Goal: Task Accomplishment & Management: Use online tool/utility

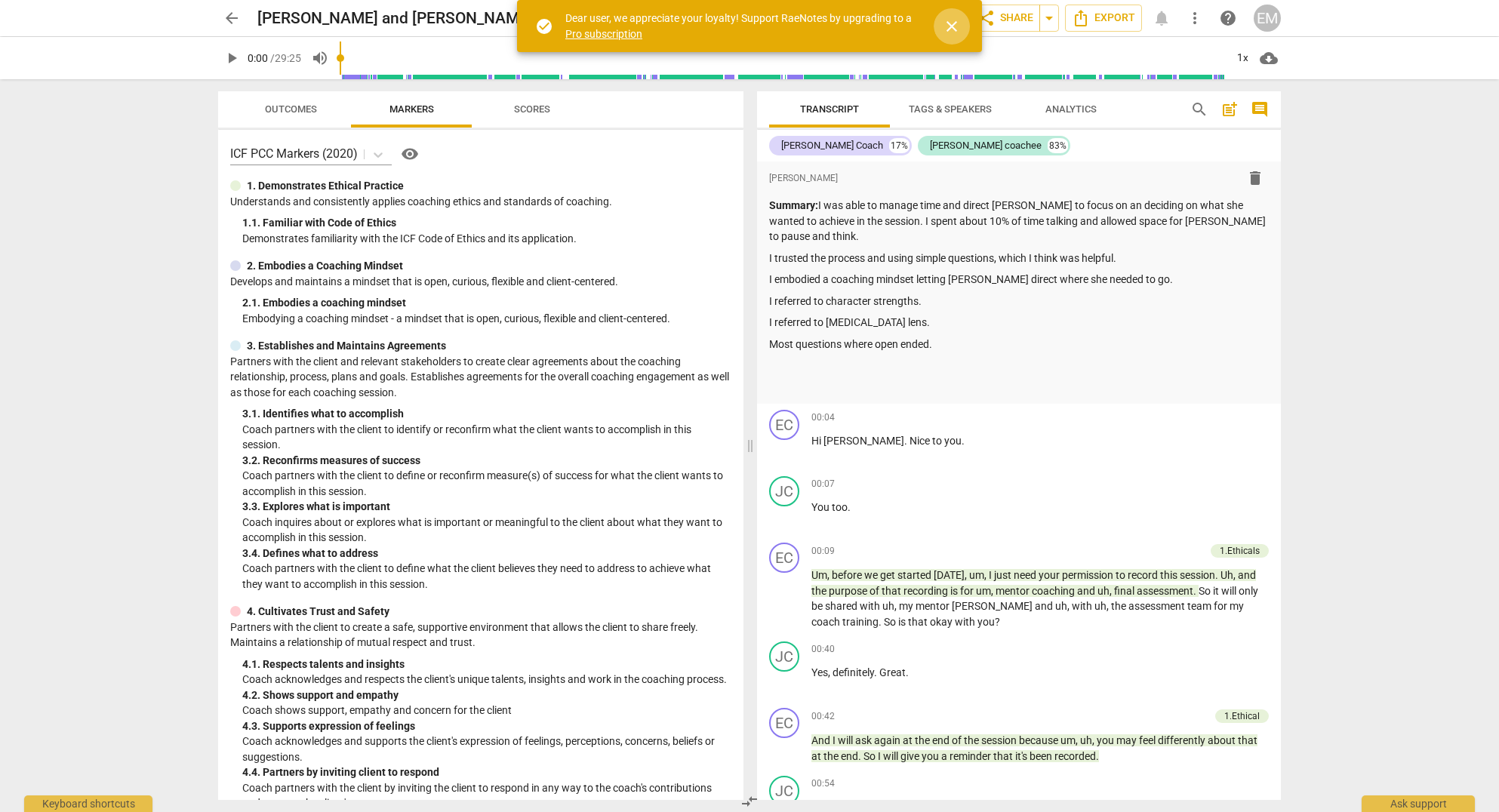
click at [945, 31] on span "close" at bounding box center [951, 26] width 18 height 18
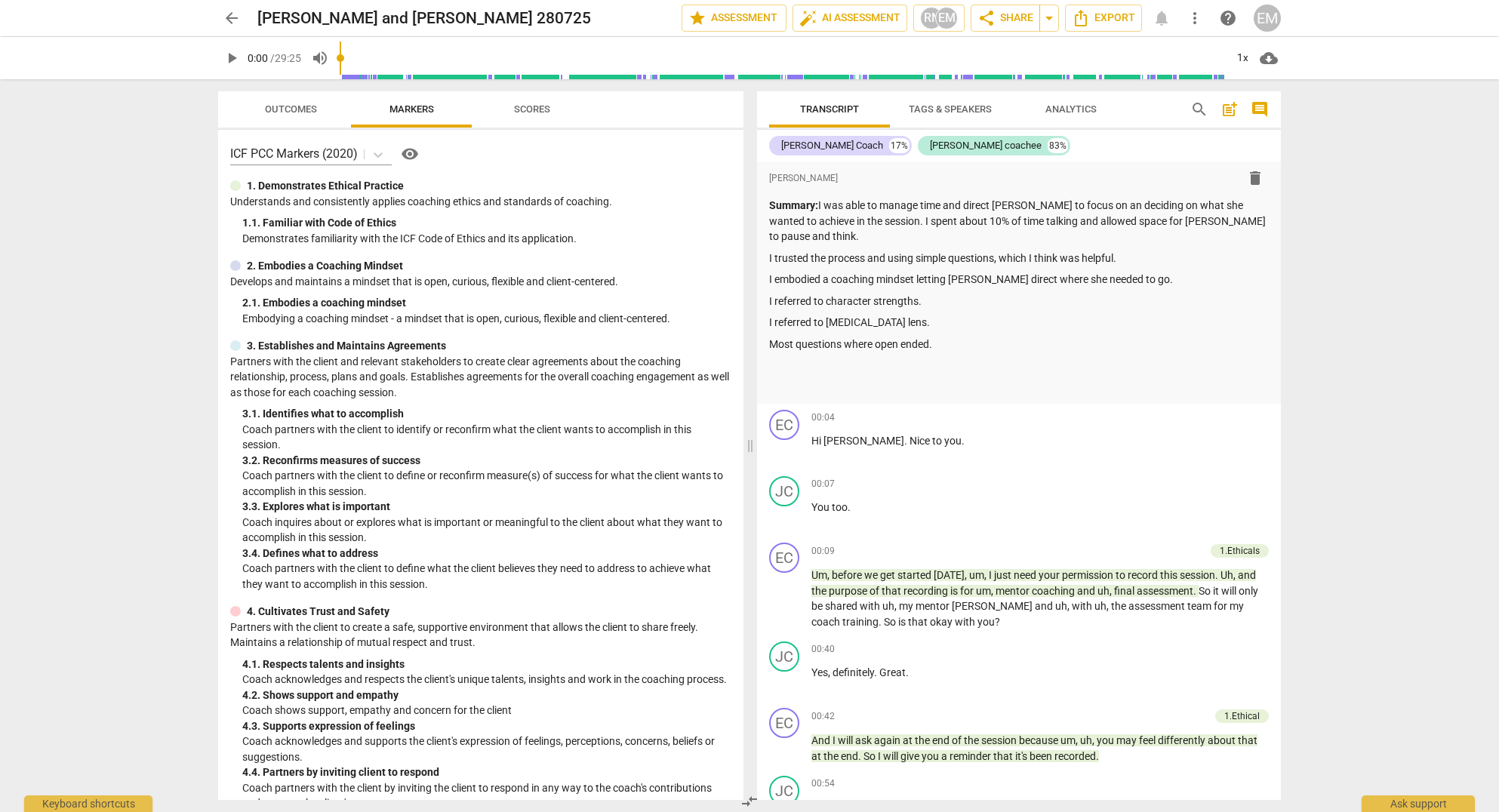
click at [1386, 288] on div "arrow_back [PERSON_NAME] and [PERSON_NAME] 280725 edit star Assessment auto_fix…" at bounding box center [750, 406] width 1499 height 812
click at [124, 352] on div "arrow_back [PERSON_NAME] and [PERSON_NAME] 280725 edit star Assessment auto_fix…" at bounding box center [750, 406] width 1499 height 812
click at [234, 15] on span "arrow_back" at bounding box center [231, 17] width 18 height 18
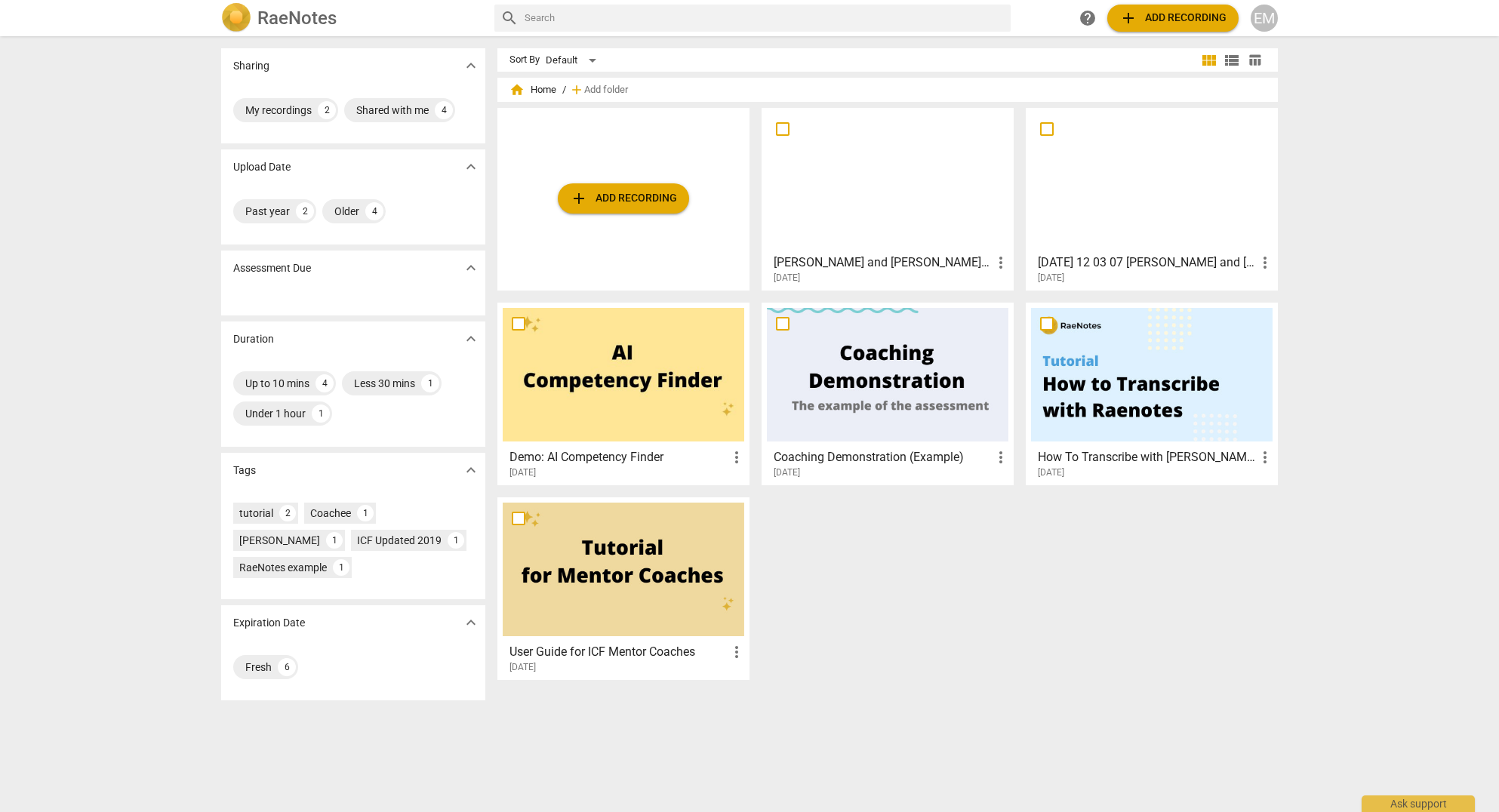
click at [117, 303] on div "Sharing expand_more My recordings 2 Shared with me 4 Upload Date expand_more Pa…" at bounding box center [750, 424] width 1499 height 774
click at [1326, 207] on div "Sharing expand_more My recordings 2 Shared with me 4 Upload Date expand_more Pa…" at bounding box center [750, 424] width 1499 height 774
click at [633, 199] on span "add Add recording" at bounding box center [624, 198] width 107 height 18
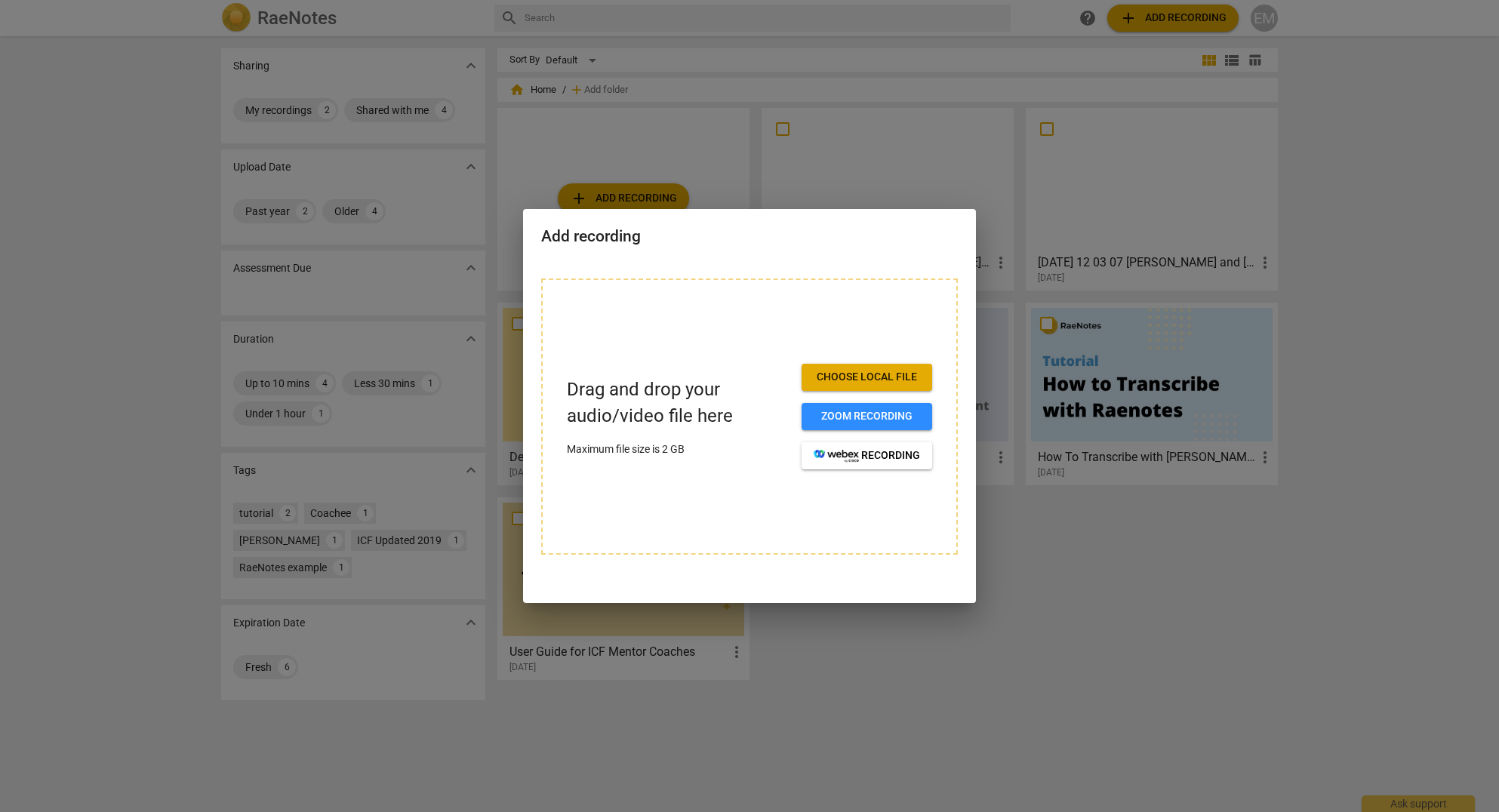
click at [881, 377] on span "Choose local file" at bounding box center [867, 376] width 107 height 15
click at [878, 375] on span "Choose local file" at bounding box center [867, 376] width 107 height 15
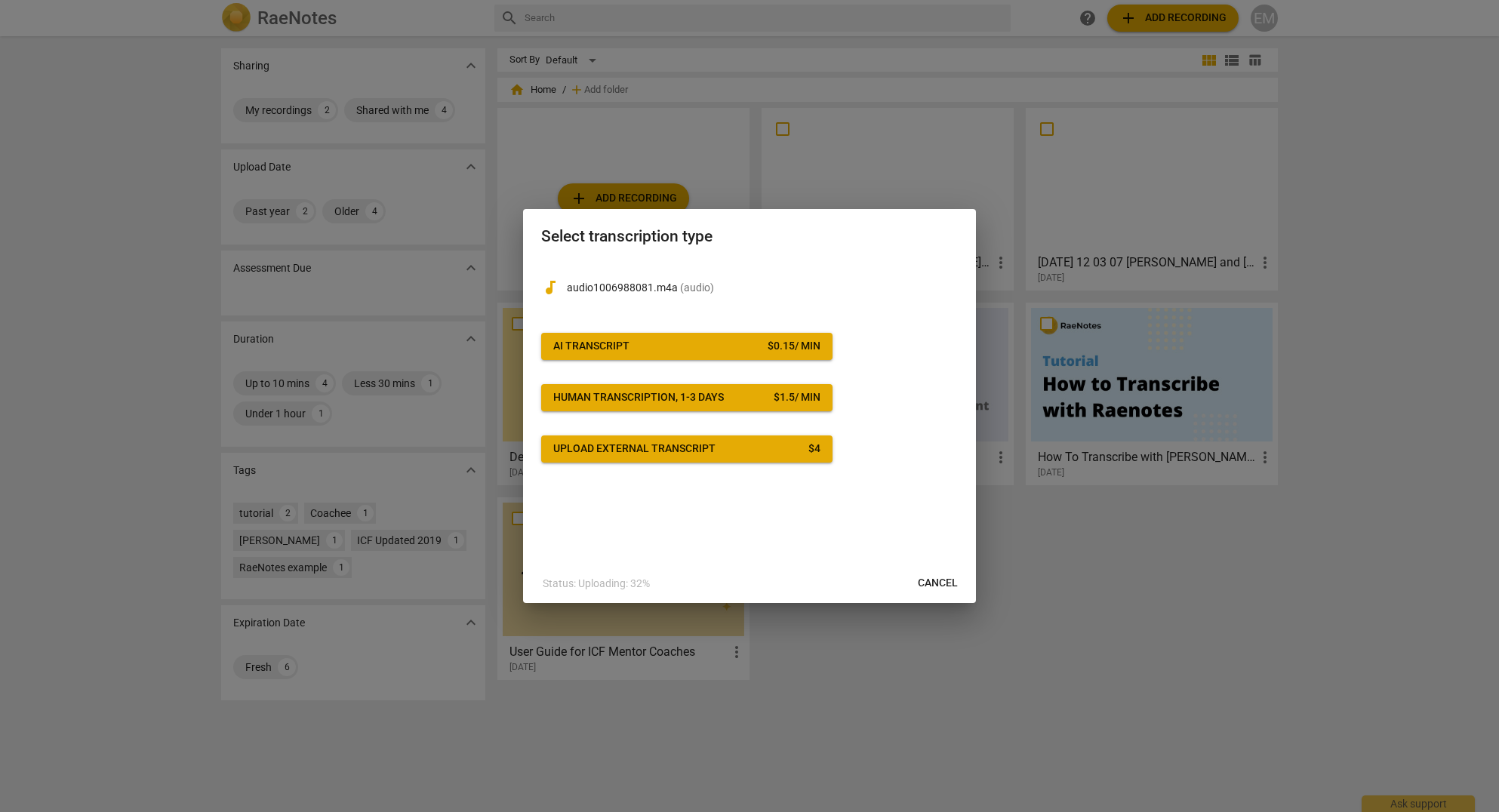
click at [715, 342] on span "AI Transcript $ 0.15 / min" at bounding box center [687, 346] width 267 height 15
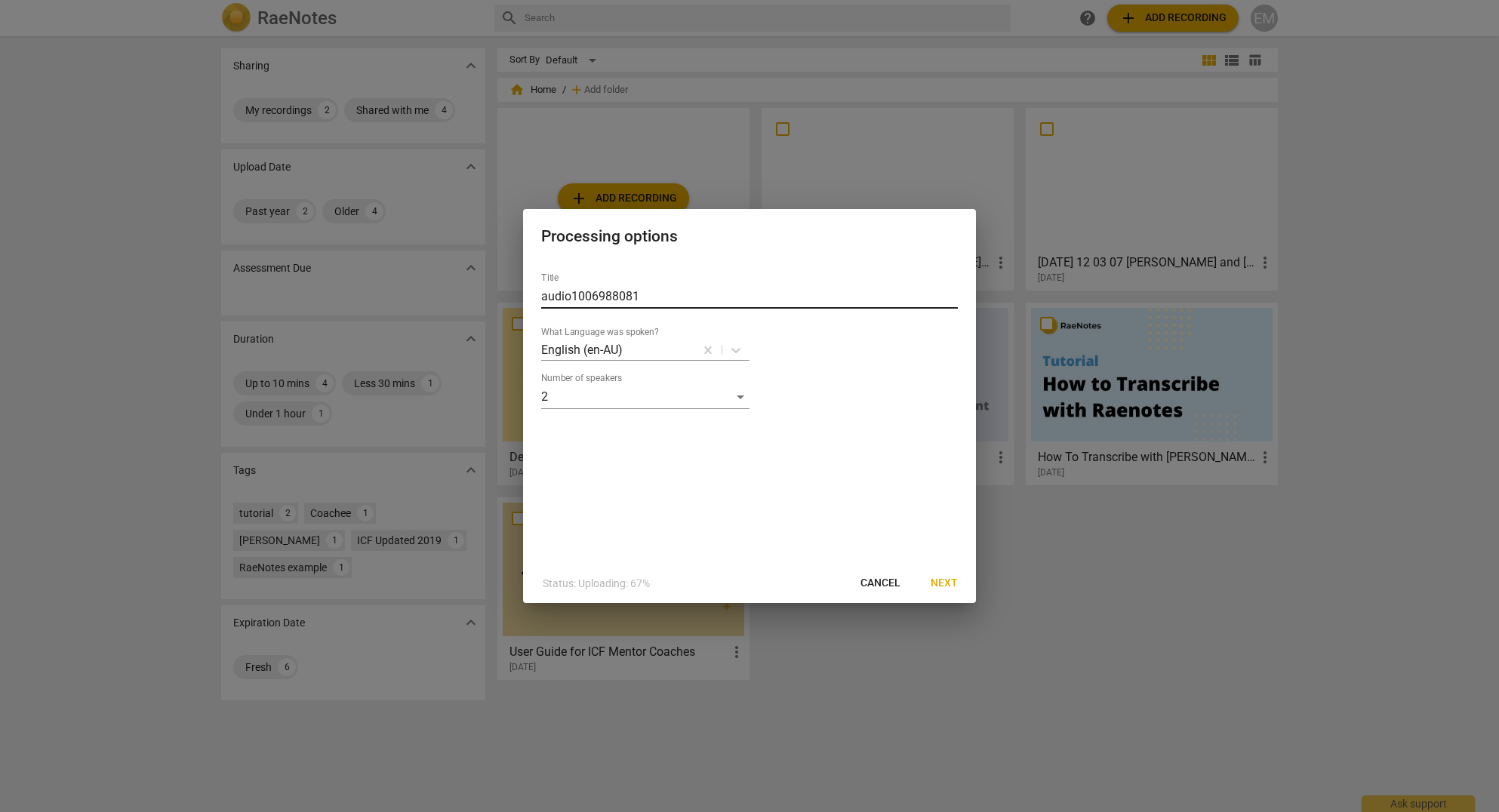
click at [591, 296] on input "audio1006988081" at bounding box center [750, 297] width 417 height 24
type input "[PERSON_NAME] coach [PERSON_NAME] 01092025"
click at [945, 581] on span "Next" at bounding box center [944, 582] width 27 height 15
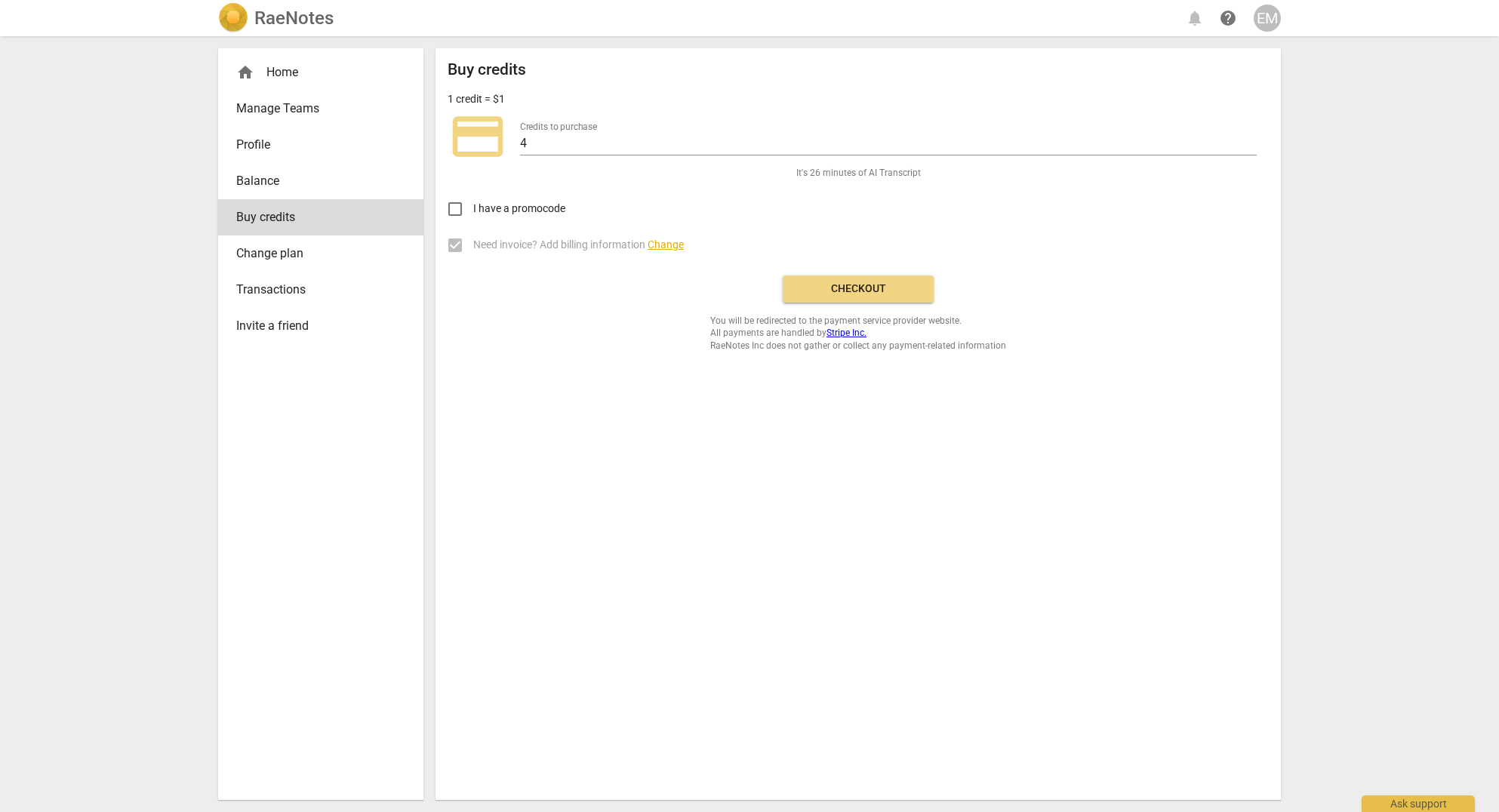
click at [239, 173] on span "Balance" at bounding box center [315, 181] width 157 height 18
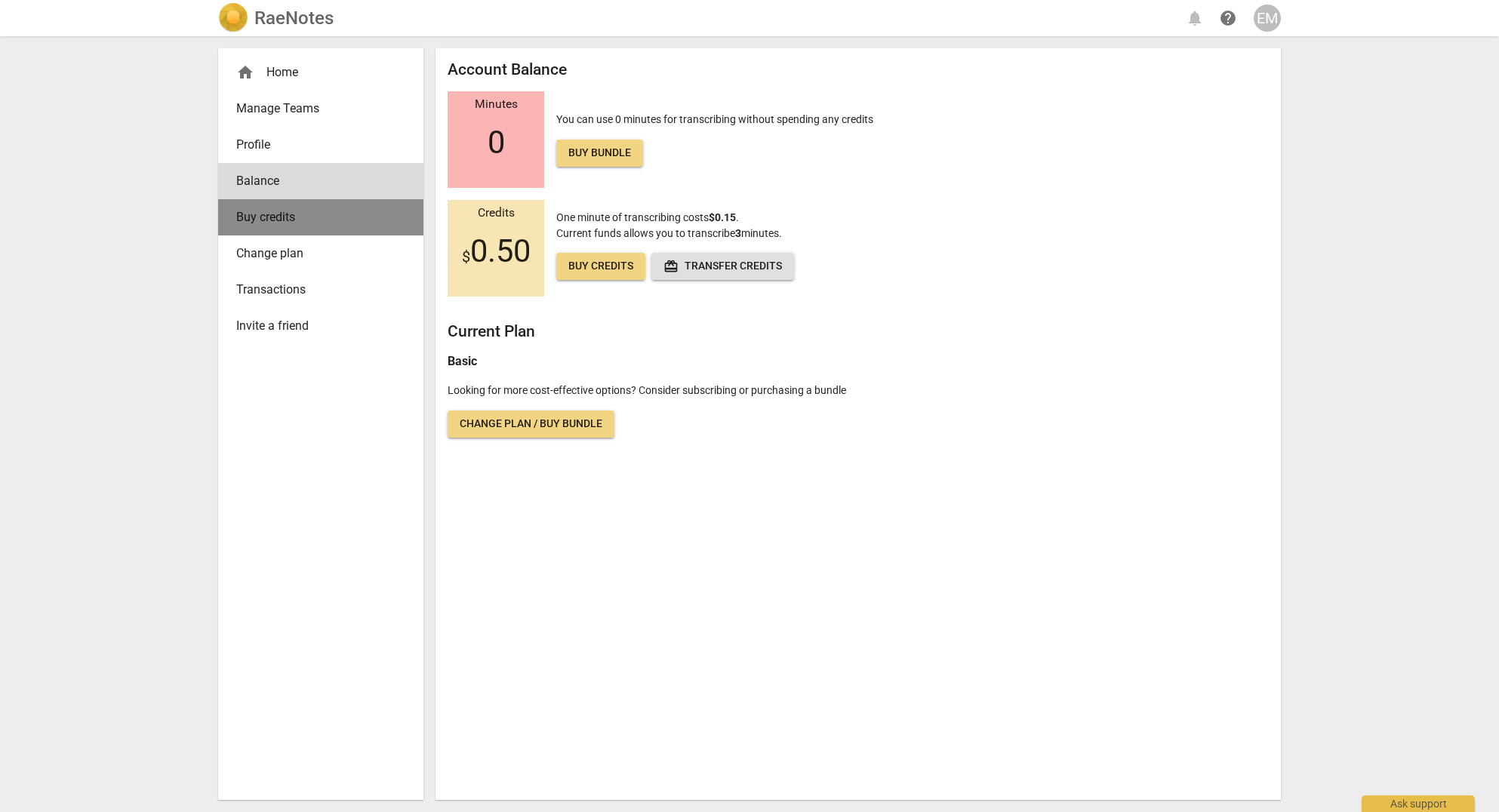
click at [287, 213] on span "Buy credits" at bounding box center [315, 217] width 157 height 18
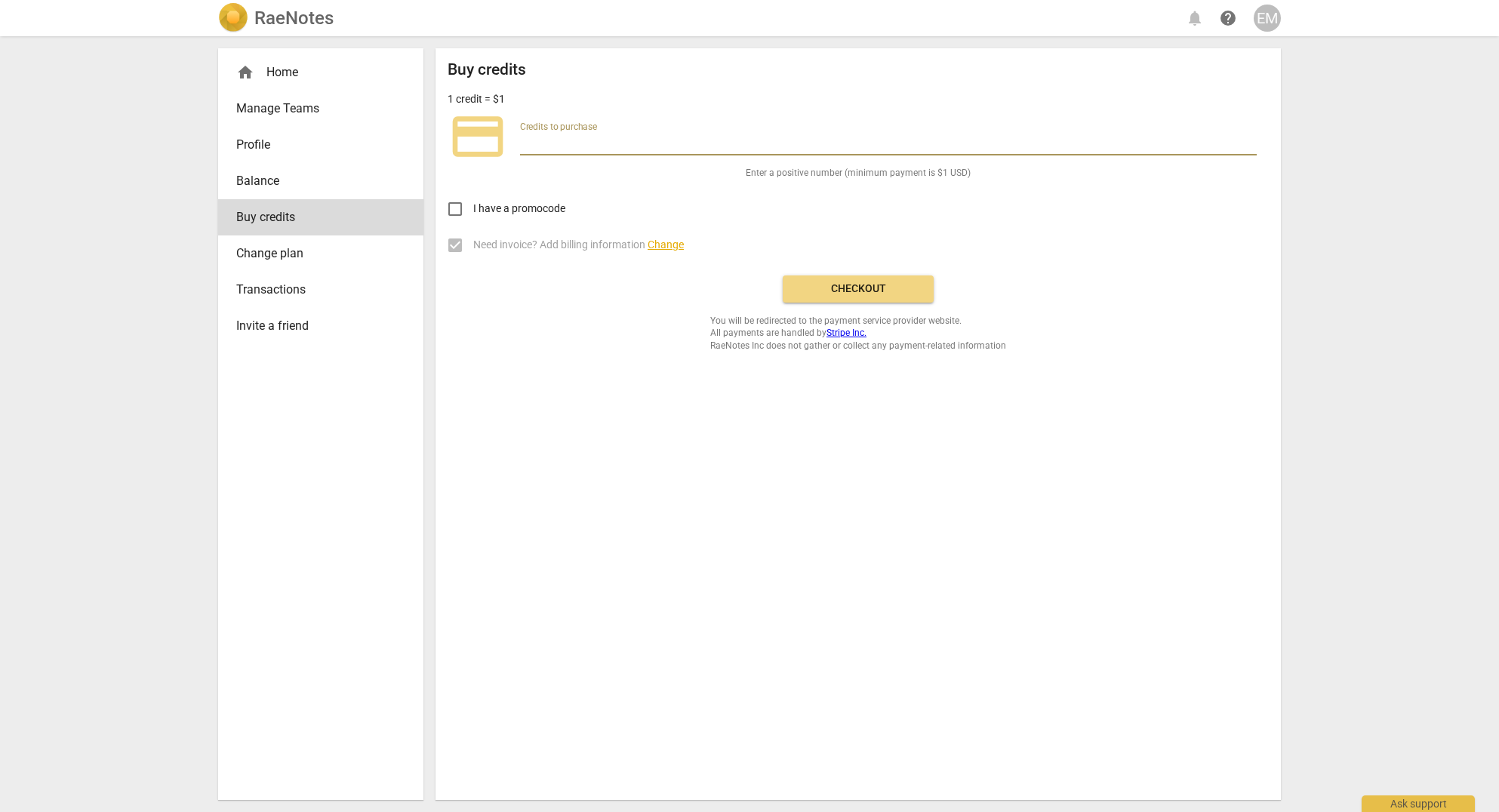
click at [567, 138] on input "number" at bounding box center [888, 144] width 736 height 22
click at [564, 350] on div "Buy credits 1 credit = $1 credit_card Credits to purchase Enter a positive numb…" at bounding box center [858, 206] width 821 height 292
click at [264, 176] on span "Balance" at bounding box center [315, 181] width 157 height 18
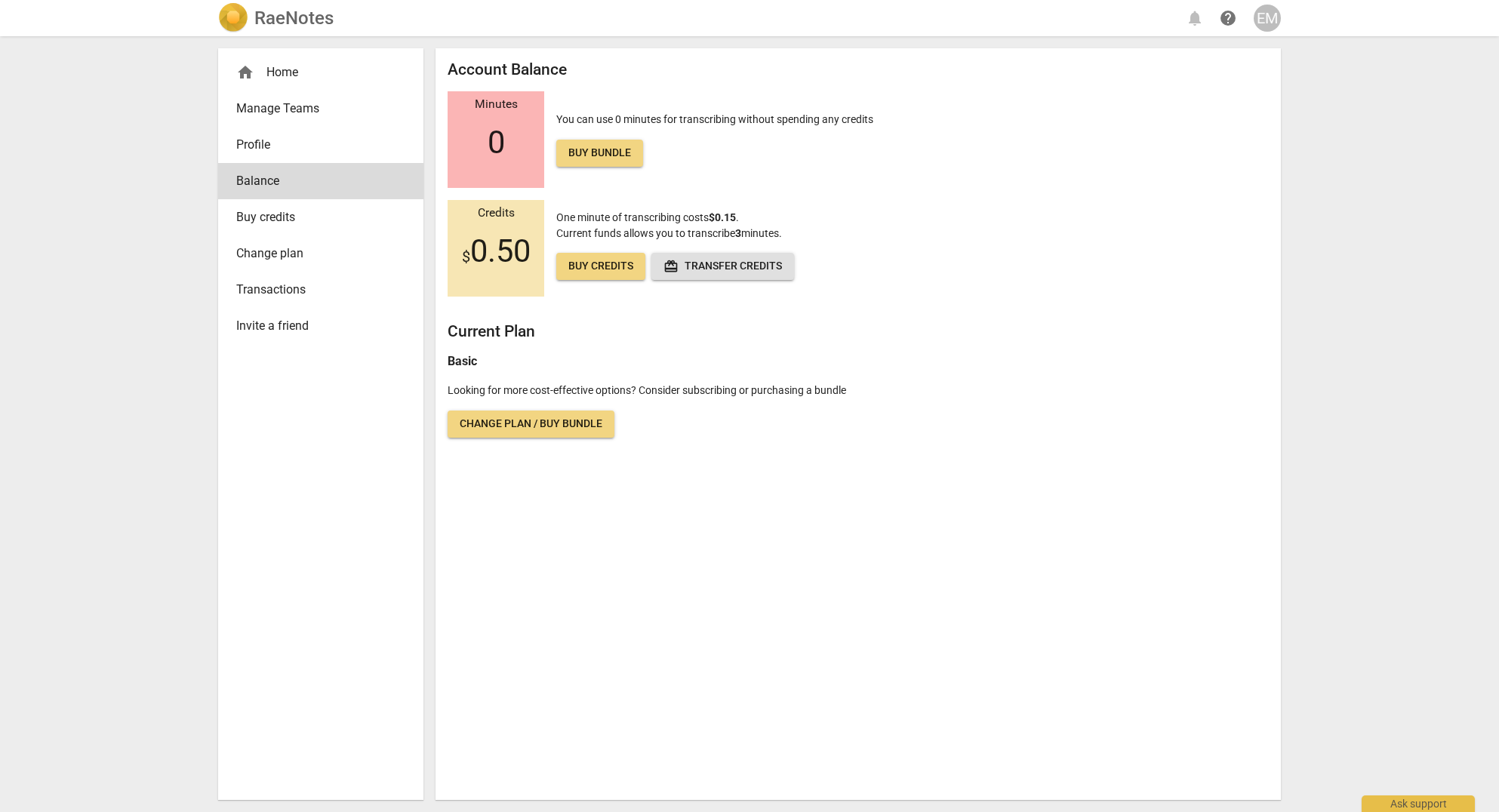
click at [560, 423] on span "Change plan / Buy bundle" at bounding box center [530, 423] width 142 height 15
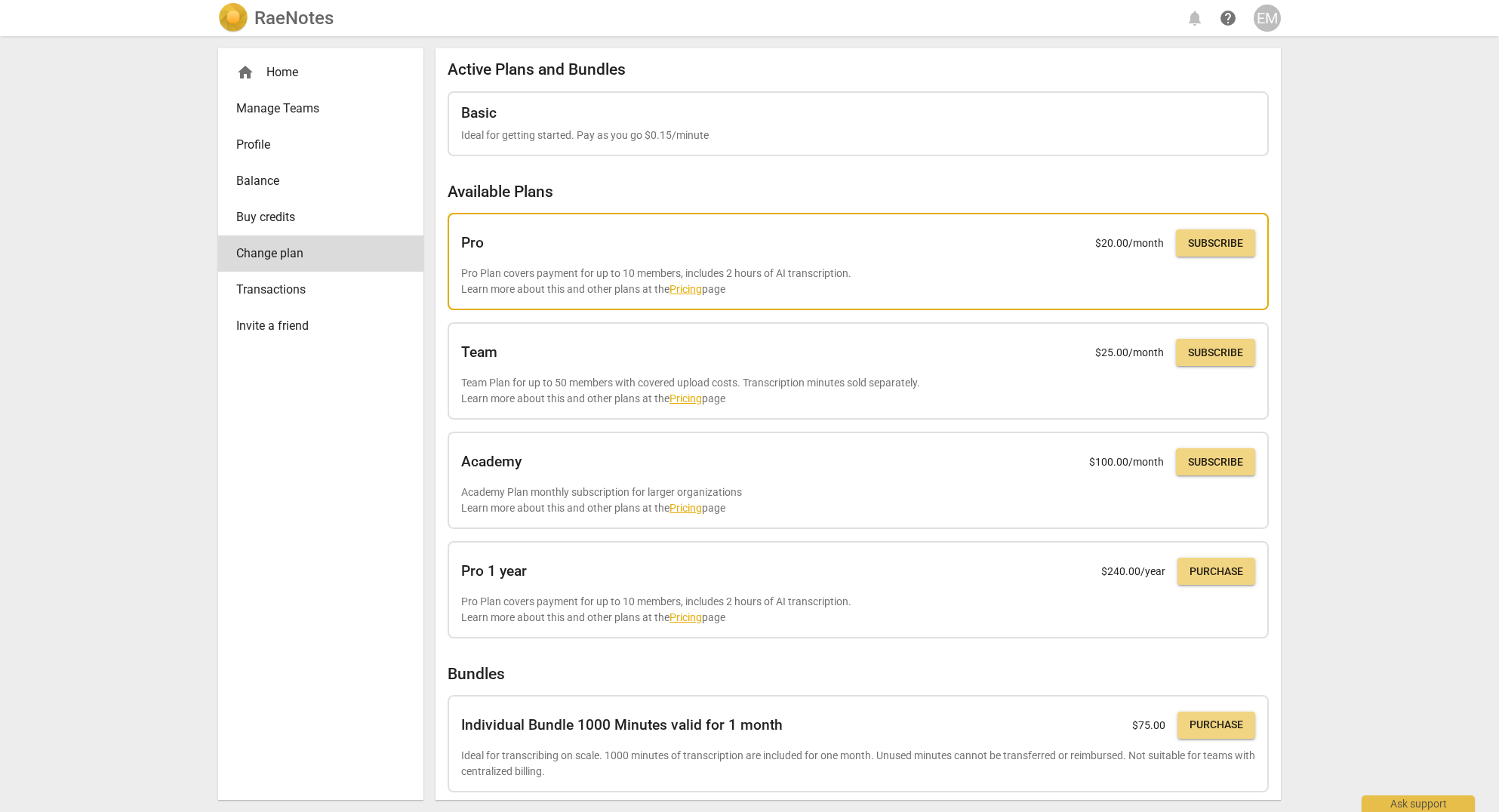
click at [860, 268] on p "Pro Plan covers payment for up to 10 members, includes 2 hours of AI transcript…" at bounding box center [858, 280] width 794 height 31
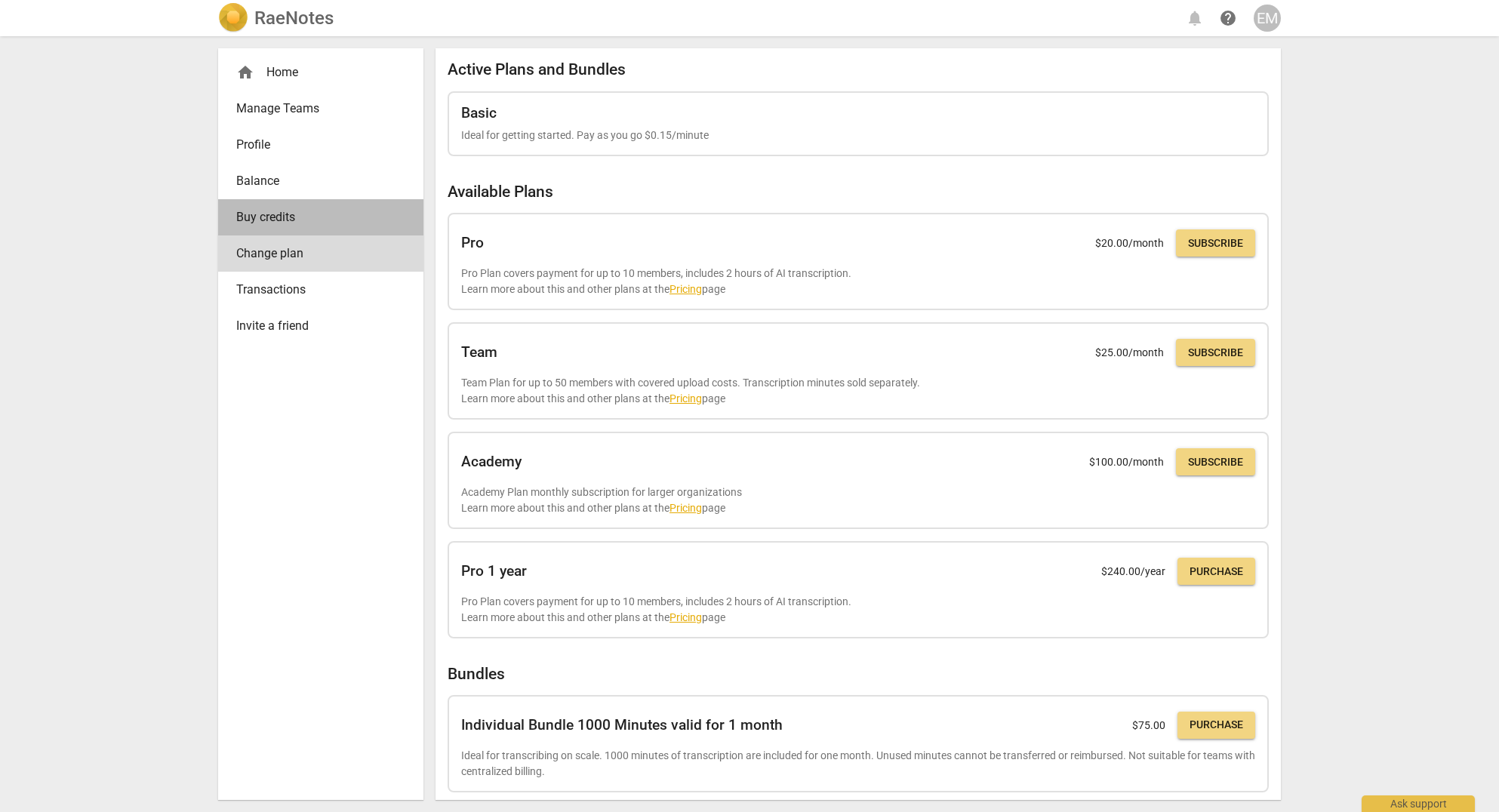
click at [270, 215] on span "Buy credits" at bounding box center [315, 217] width 157 height 18
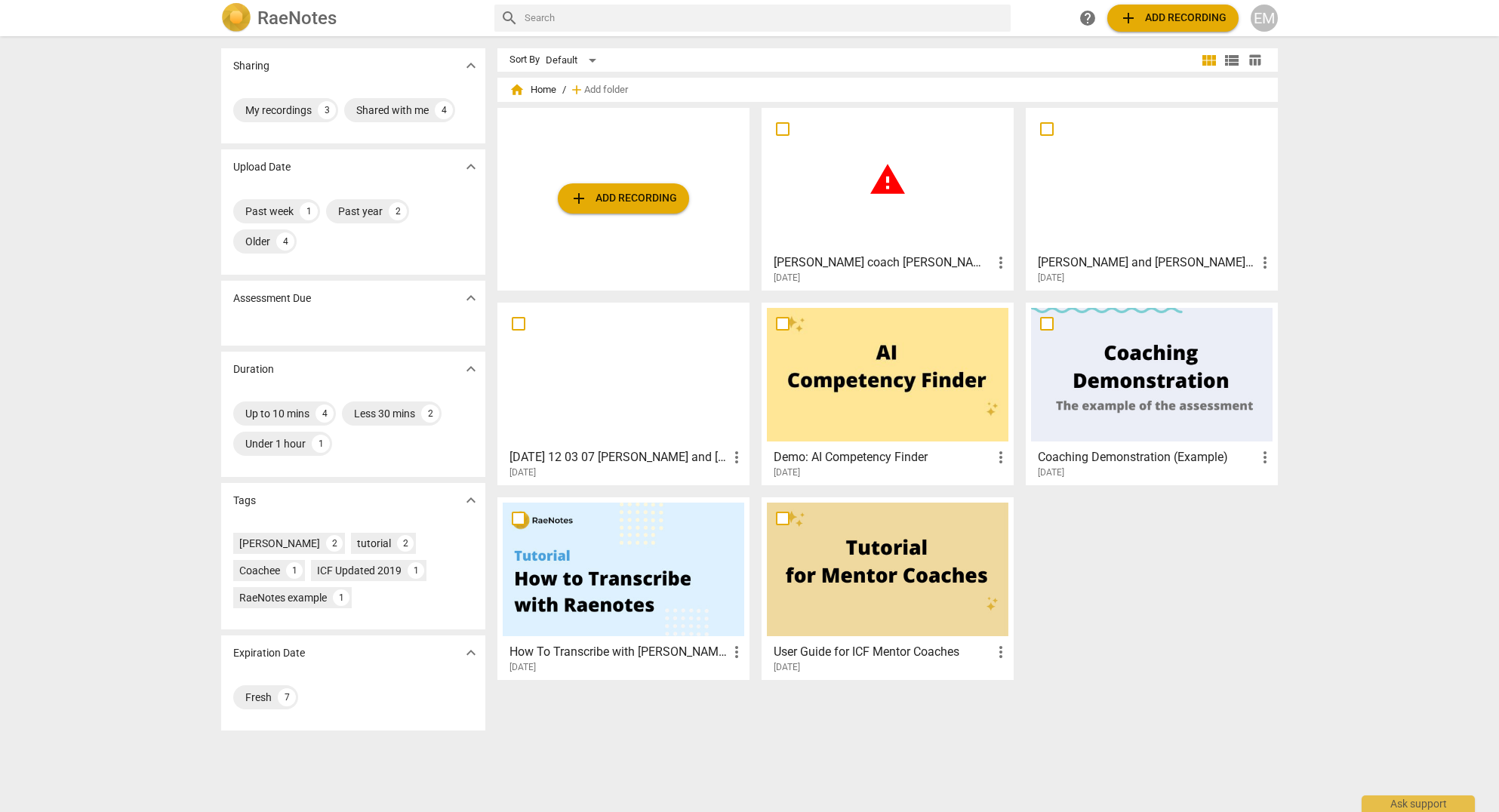
click at [908, 237] on div "warning" at bounding box center [888, 180] width 242 height 134
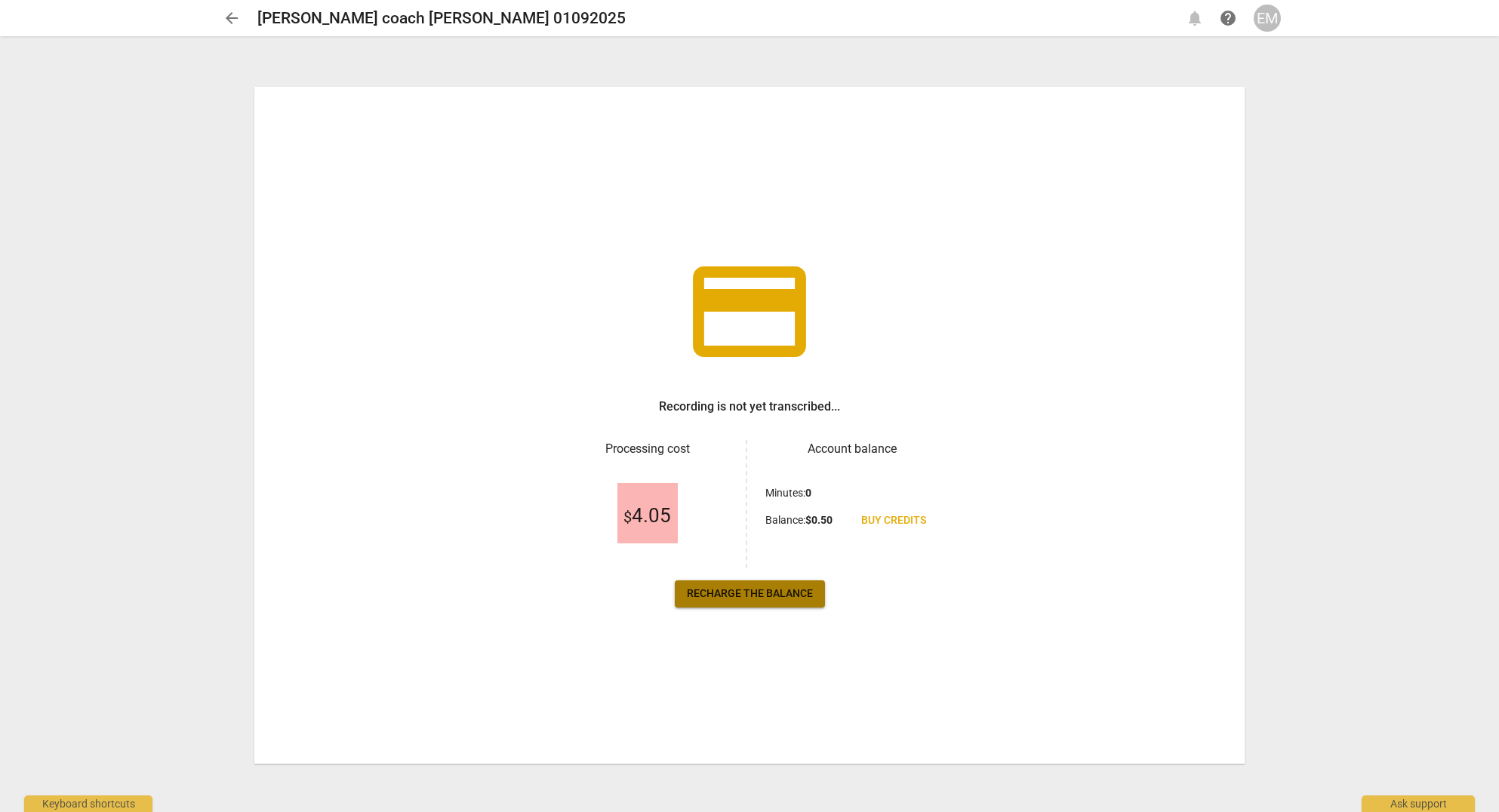
click at [773, 595] on span "Recharge the balance" at bounding box center [750, 594] width 126 height 15
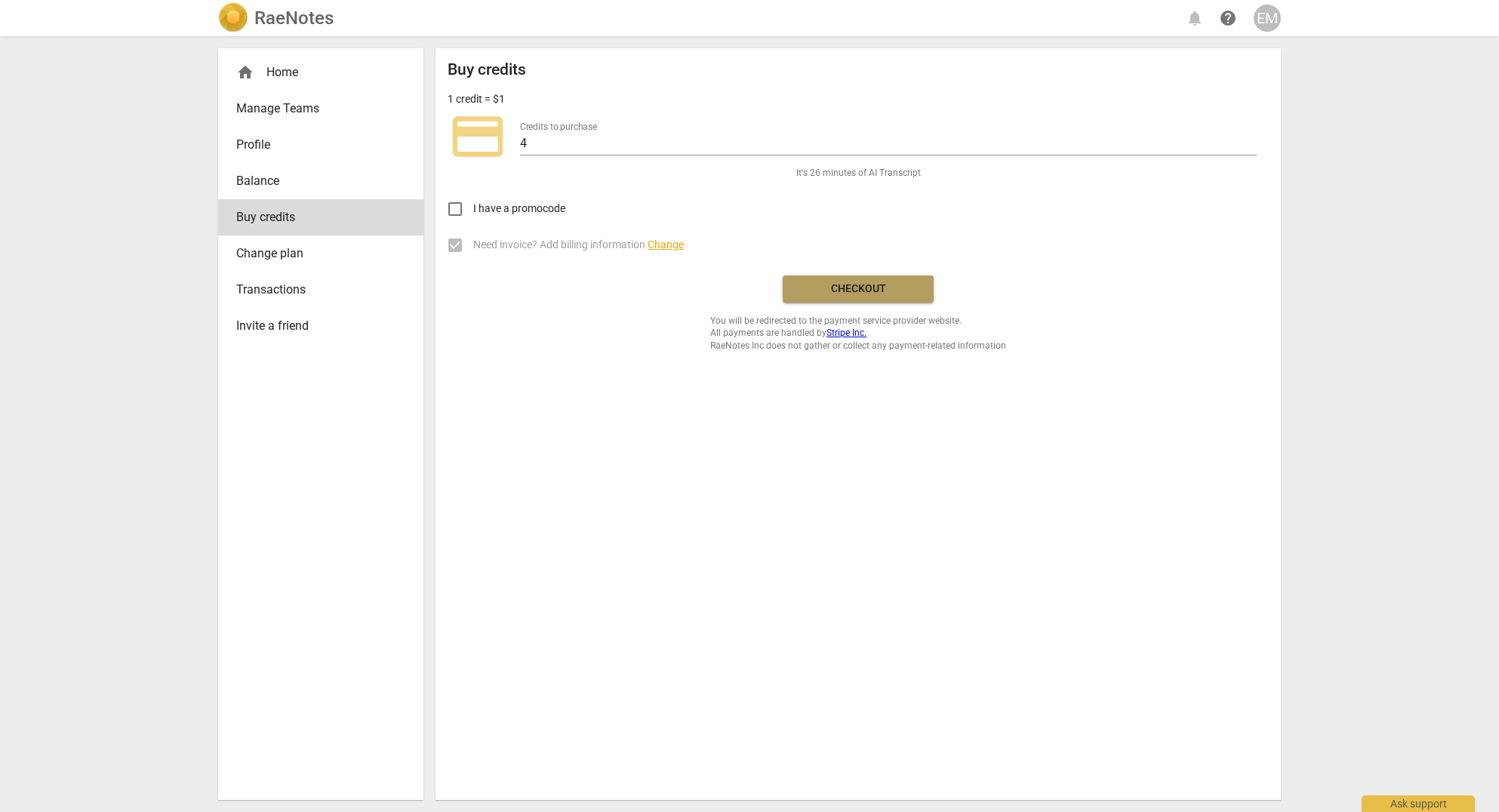
click at [861, 292] on span "Checkout" at bounding box center [858, 288] width 127 height 15
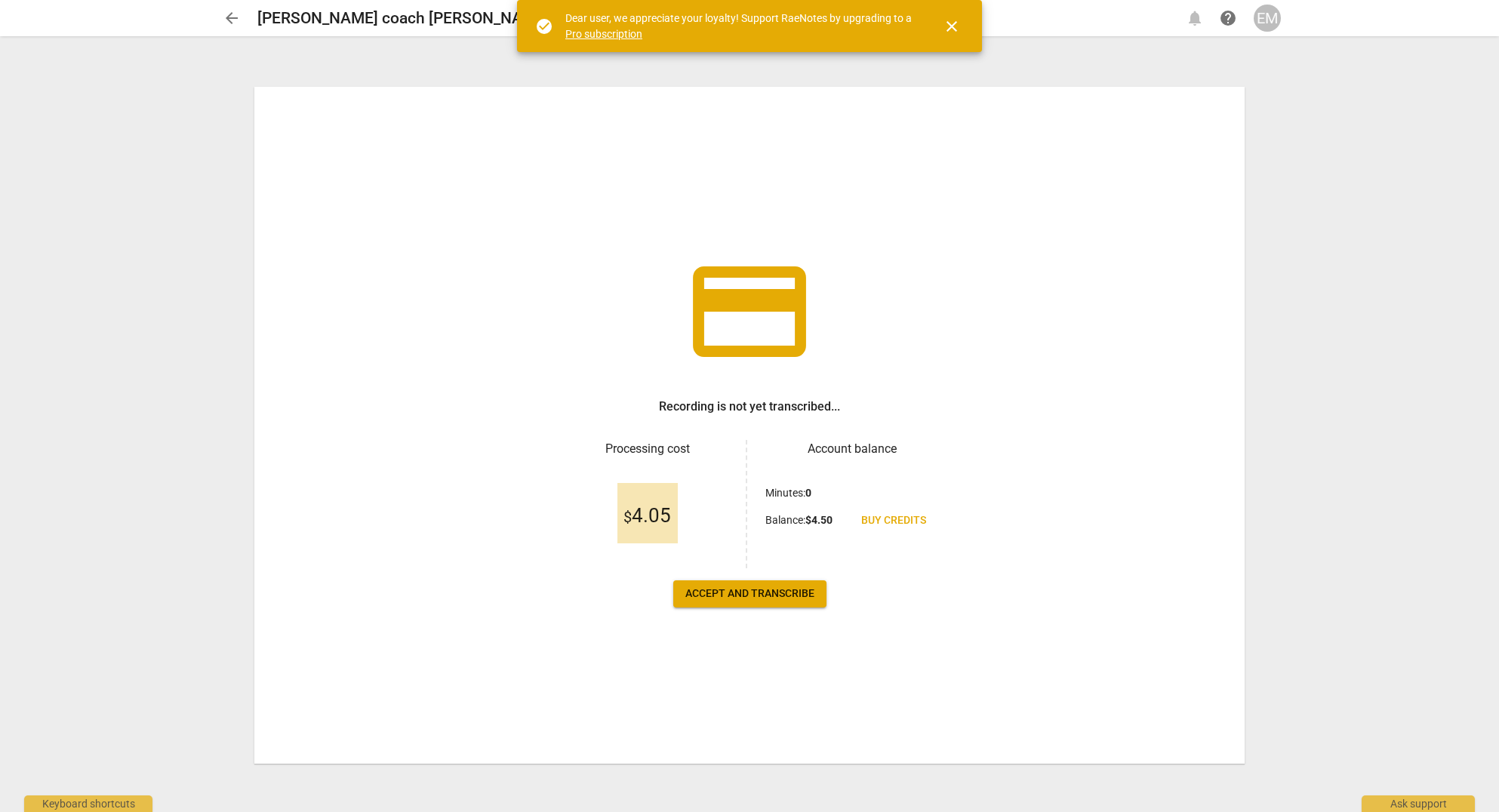
click at [957, 25] on span "close" at bounding box center [951, 26] width 18 height 18
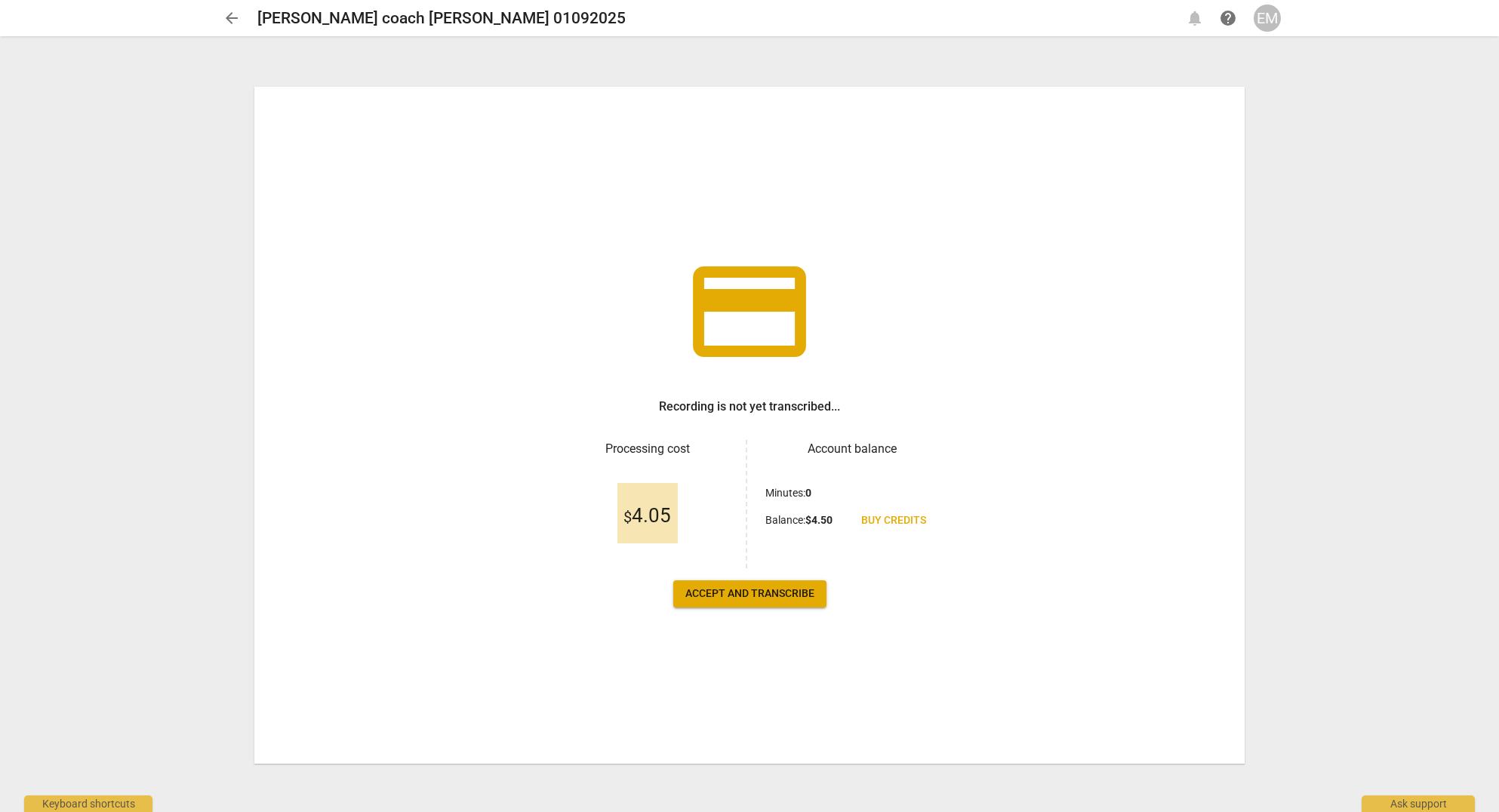
click at [750, 594] on span "Accept and transcribe" at bounding box center [750, 594] width 129 height 15
